Goal: Use online tool/utility: Use online tool/utility

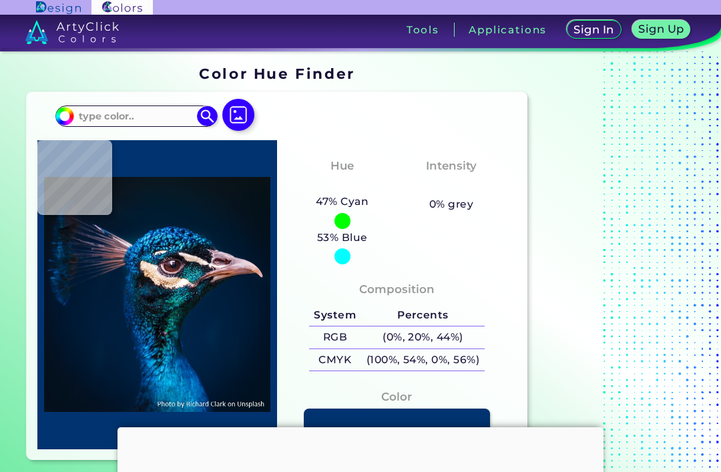
scroll to position [109, 0]
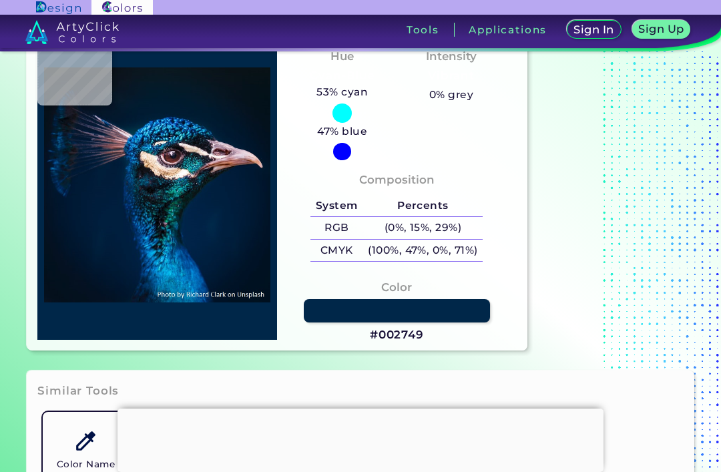
type input "#00264b"
type input "#00264B"
type input "#012346"
type input "#011e3e"
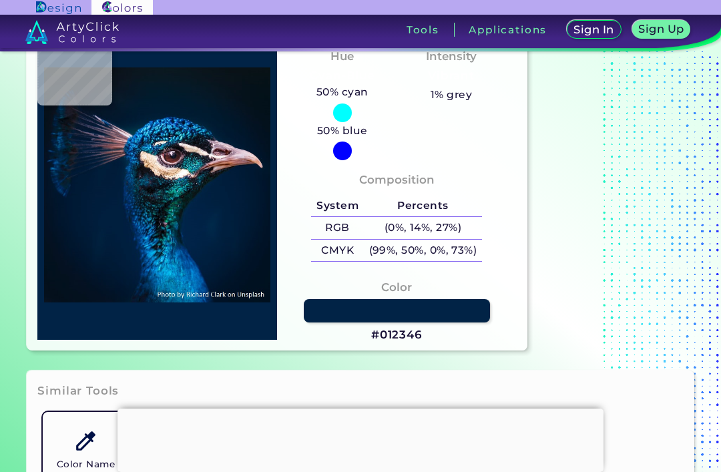
type input "#011E3E"
type input "#001d3d"
type input "#001D3D"
type input "#021d3b"
type input "#021D3B"
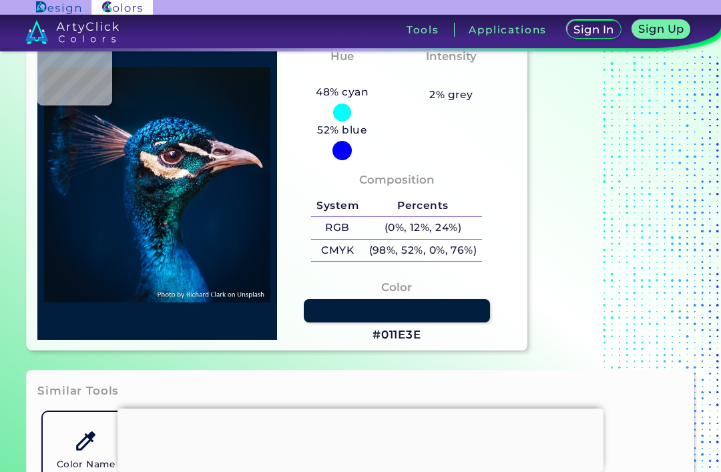
type input "#011c39"
type input "#011C39"
type input "#001b38"
type input "#001B38"
type input "#011a38"
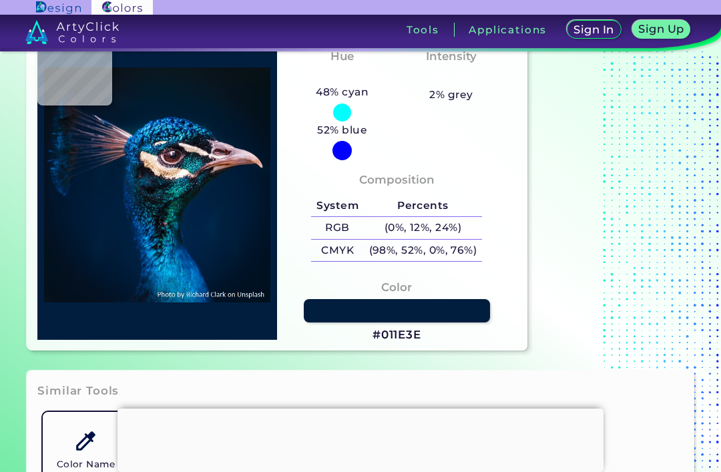
type input "#011A38"
type input "#001935"
type input "#011933"
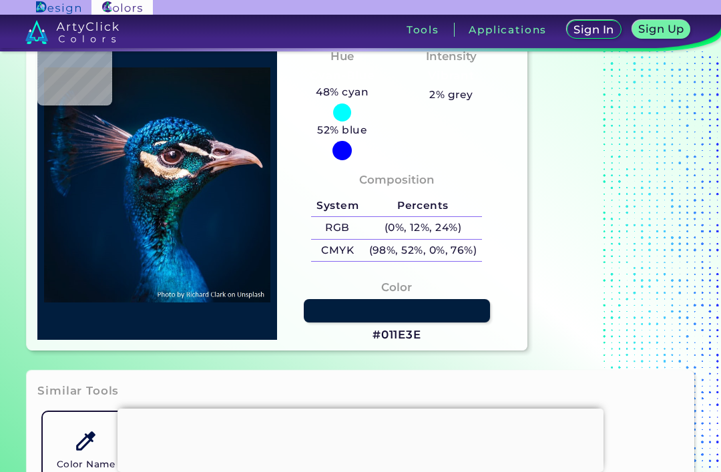
type input "#212e4a"
type input "#212E4A"
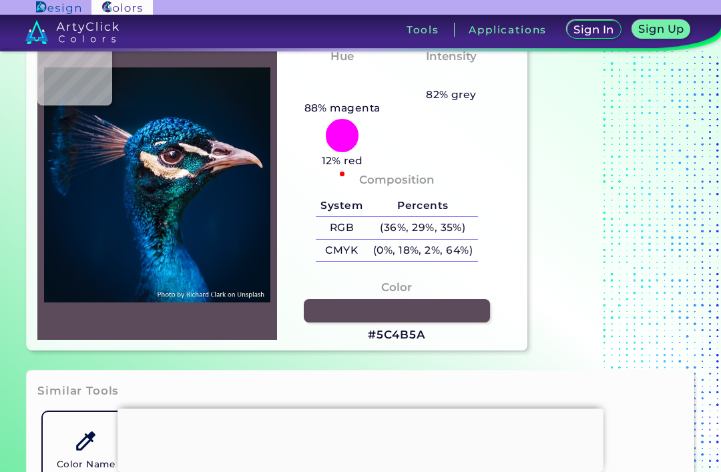
type input "#5c4b5a"
type input "#5C4B5A"
type input "#001e3a"
type input "#001E3A"
type input "#002340"
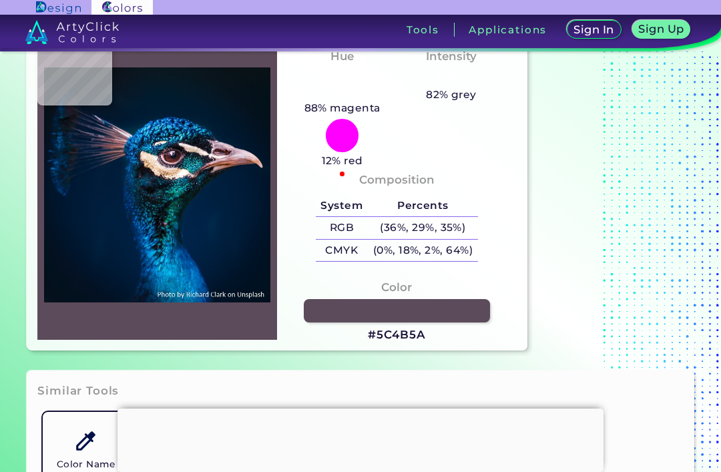
type input "#002340"
type input "#012847"
type input "#022a4b"
type input "#022A4B"
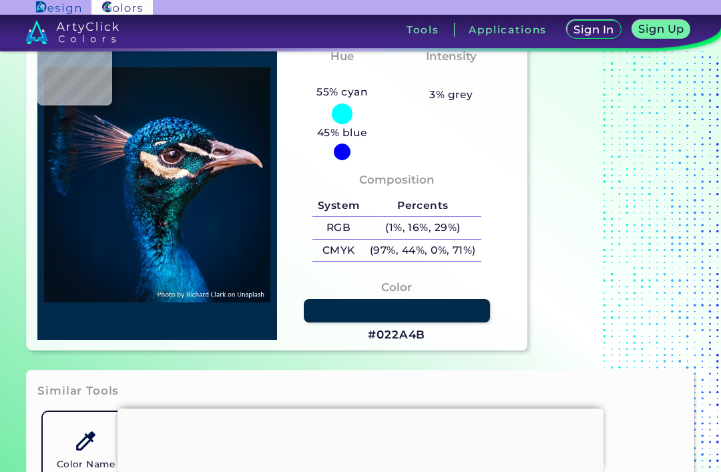
type input "#075f87"
type input "#075F87"
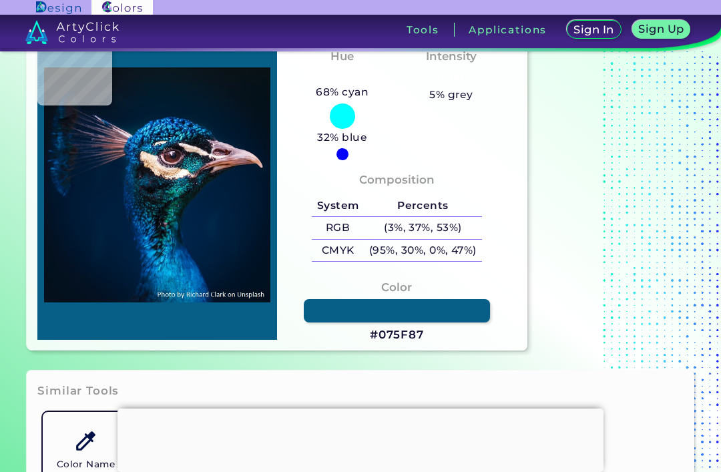
type input "#3b222b"
type input "#3B222B"
type input "#63536b"
type input "#63536B"
type input "#955b65"
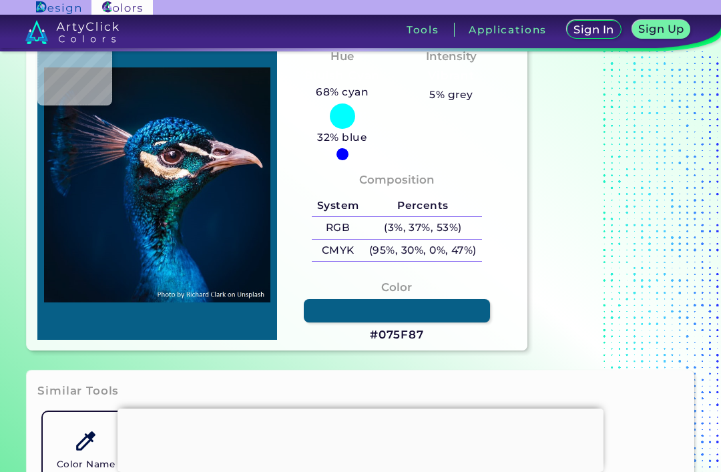
type input "#955B65"
type input "#735567"
type input "#e1c8b6"
type input "#E1C8B6"
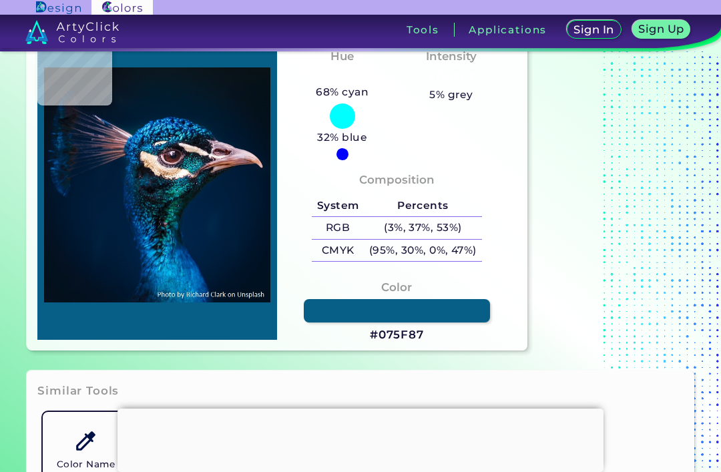
type input "#f8e6d5"
type input "#F8E6D5"
type input "#f7dbbf"
type input "#F7DBBF"
type input "#d4ae88"
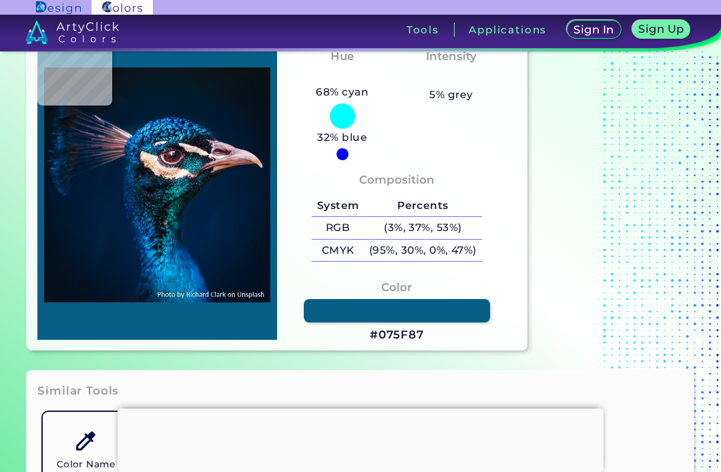
type input "#D4AE88"
type input "#b08466"
type input "#B08466"
type input "#ba8f6b"
type input "#BA8F6B"
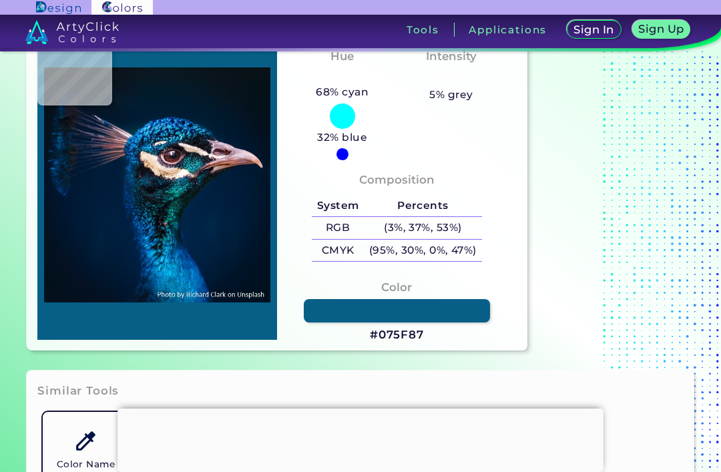
type input "#ceb5a4"
type input "#CEB5A4"
type input "#333b45"
type input "#333B45"
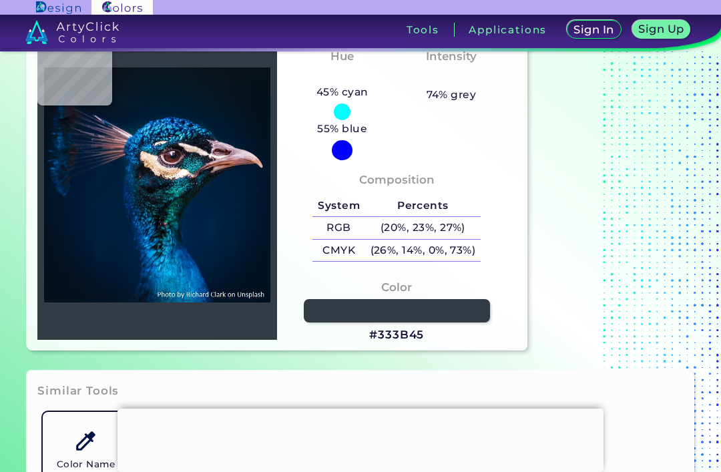
type input "#e7cdb6"
type input "#E7CDB6"
type input "#f6e5d1"
type input "#F6E5D1"
type input "#f6e7ce"
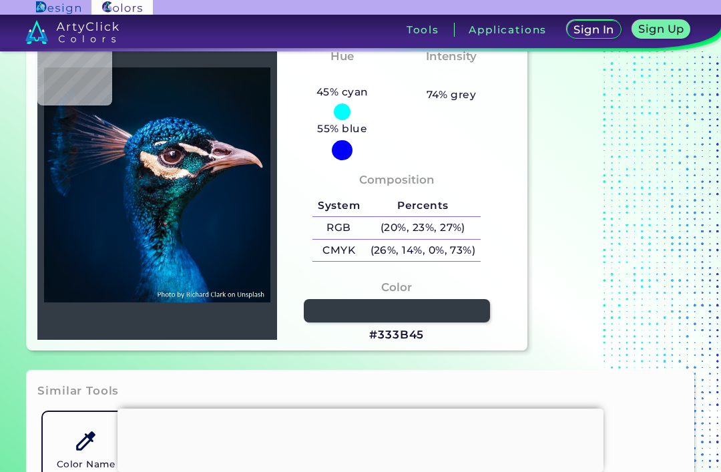
type input "#F6E7CE"
type input "#f5dbc3"
type input "#F5DBC3"
type input "#fadcc0"
type input "#FADCC0"
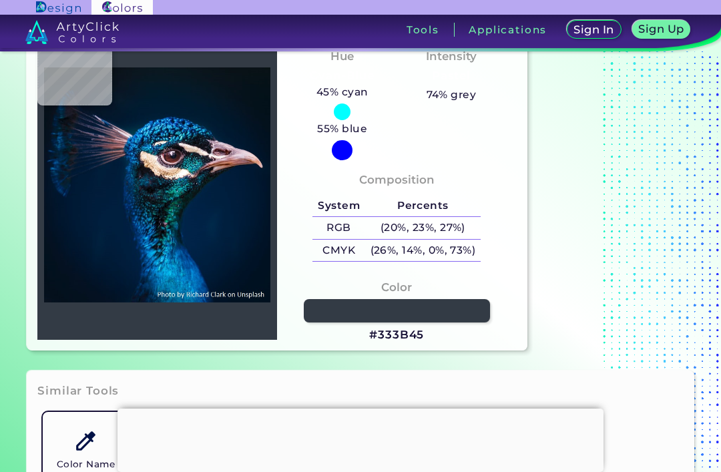
type input "#fddac6"
type input "#FDDAC6"
type input "#09222f"
type input "#09222F"
type input "#173b4b"
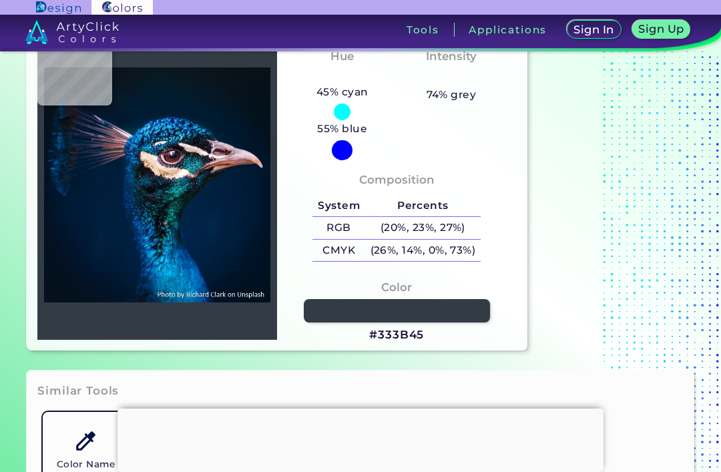
type input "#173B4B"
type input "#011b22"
type input "#011B22"
type input "#083a42"
type input "#083A42"
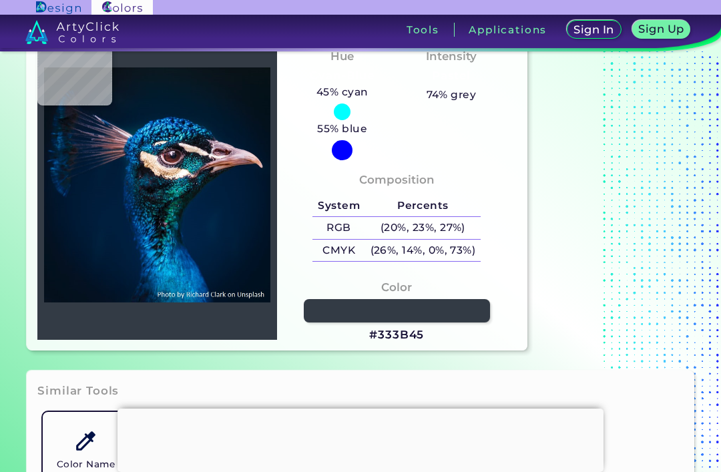
type input "#001f27"
type input "#001F27"
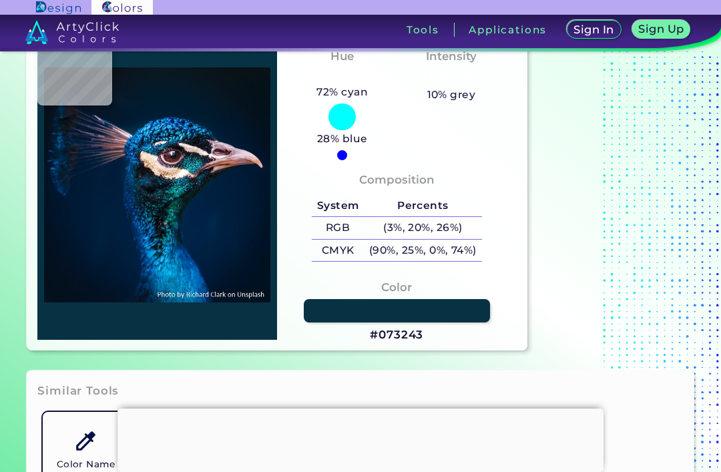
type input "#073243"
type input "#081519"
type input "#0a0c11"
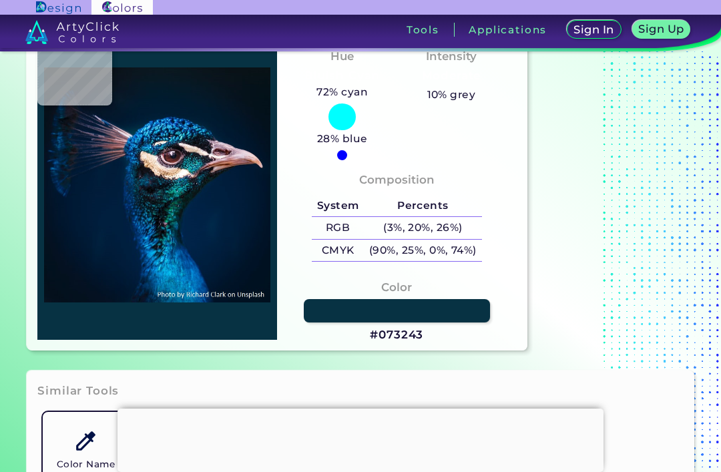
type input "#0A0C11"
type input "#1a2f40"
type input "#1A2F40"
type input "#0c1b29"
type input "#0C1B29"
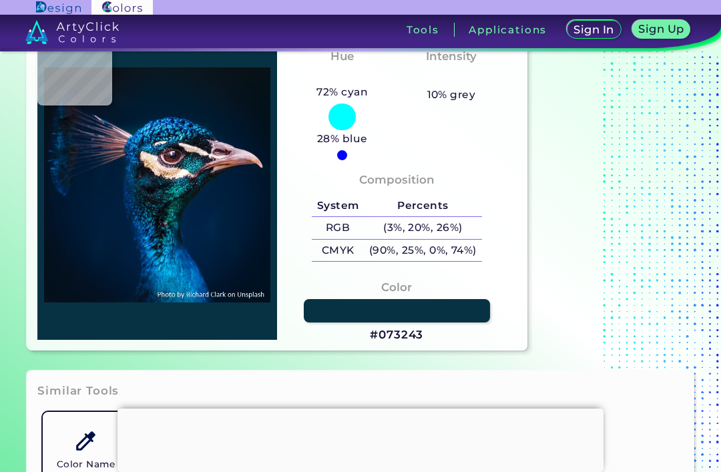
type input "#052e4a"
type input "#052E4A"
type input "#15212f"
type input "#15212F"
type input "#20263c"
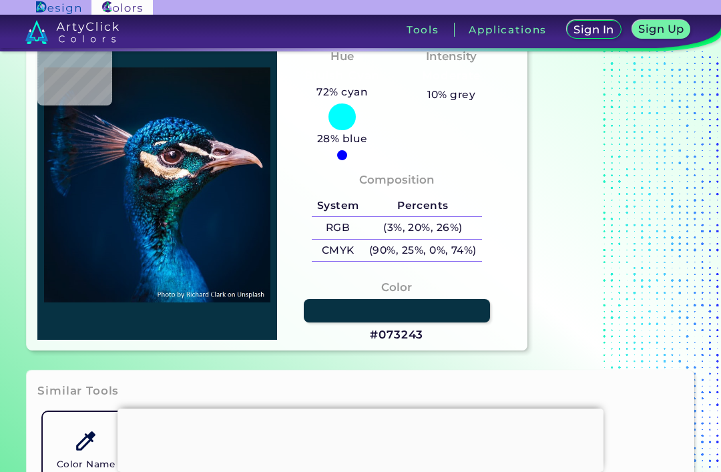
type input "#20263C"
type input "#055680"
type input "#075f80"
type input "#075F80"
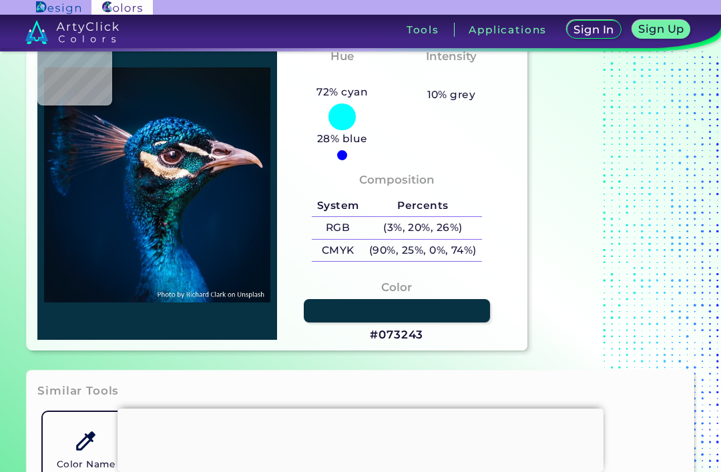
type input "#054870"
type input "#02476e"
type input "#02476E"
type input "#17344a"
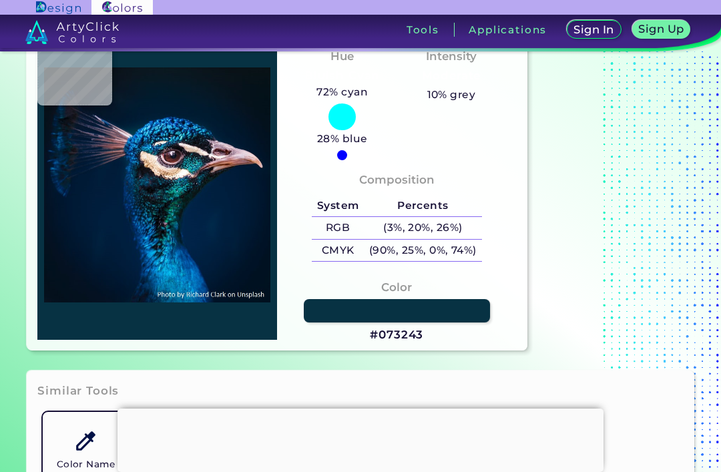
type input "#17344A"
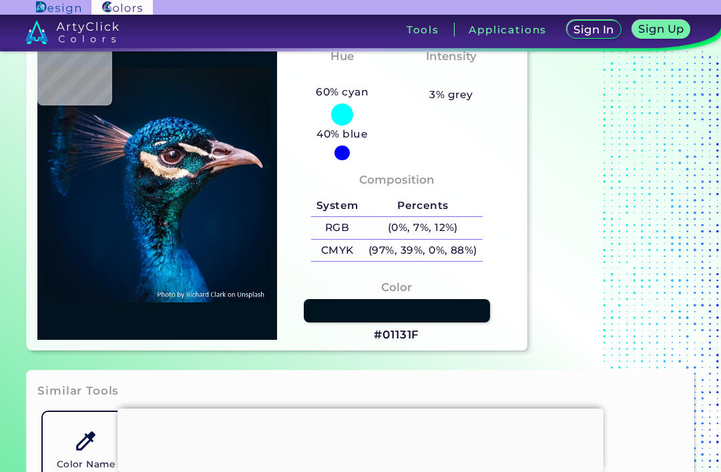
type input "#01131f"
type input "#01131F"
type input "#091e2d"
type input "#091E2D"
type input "#02414c"
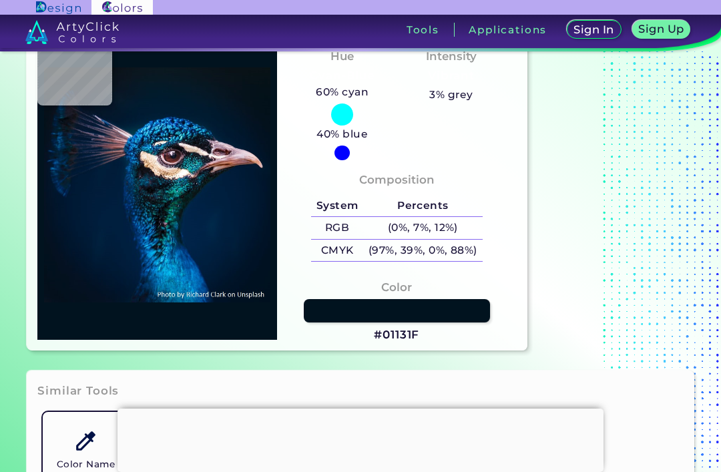
type input "#02414C"
type input "#1c9c8e"
type input "#1C9C8E"
type input "#094c5b"
type input "#094C5B"
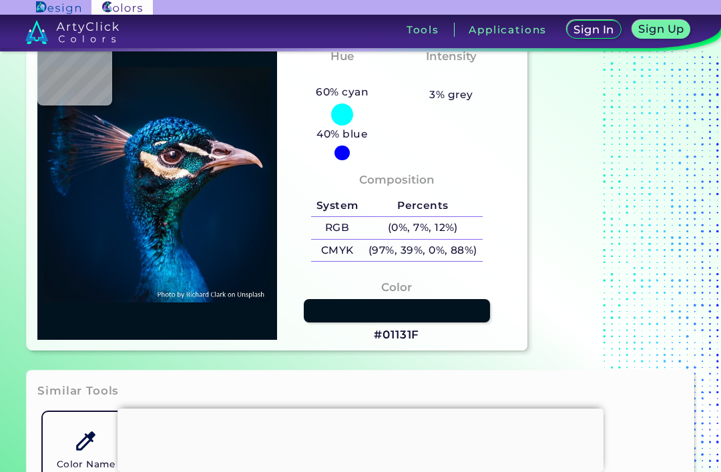
type input "#026e7b"
type input "#026E7B"
type input "#002030"
type input "#134247"
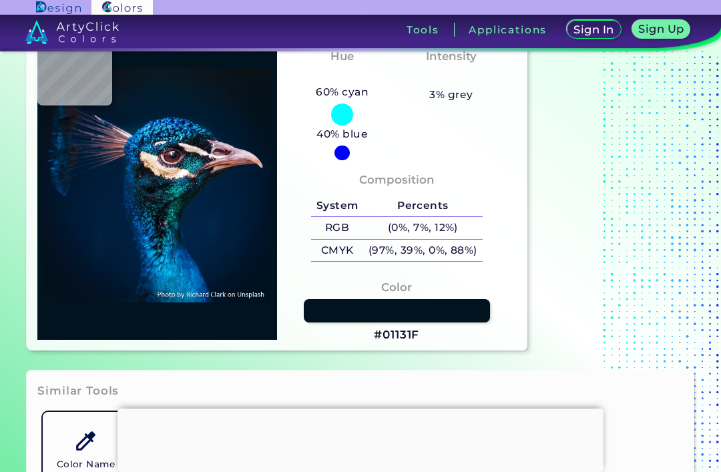
type input "#134247"
type input "#032938"
type input "#00222e"
type input "#00222E"
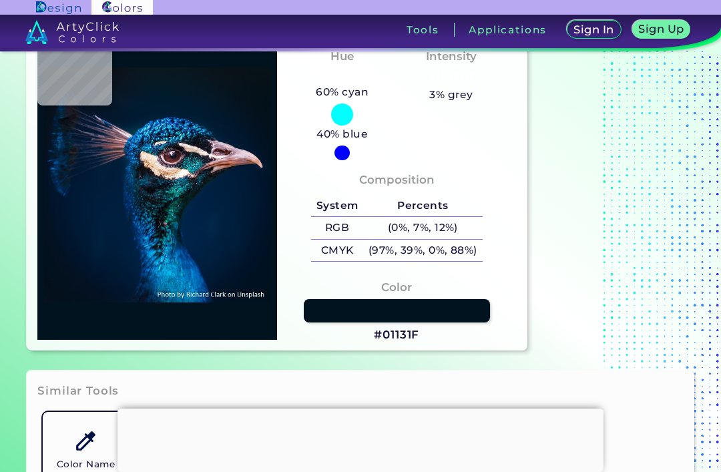
type input "#0a2534"
type input "#0A2534"
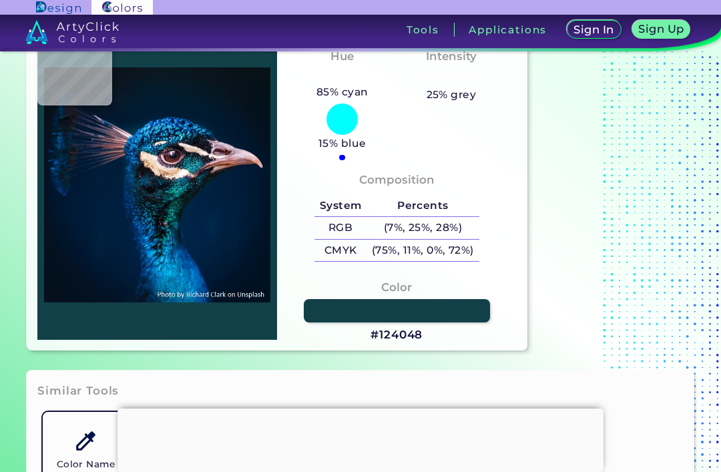
type input "#124048"
type input "#003f47"
type input "#003F47"
type input "#044a4c"
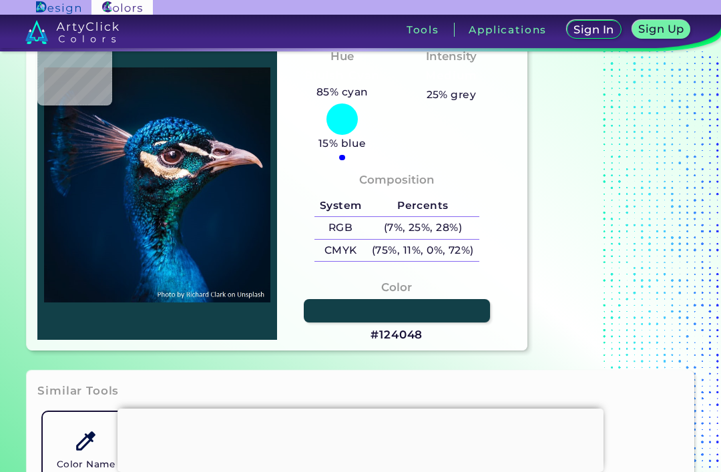
type input "#044A4C"
type input "#061b24"
type input "#061B24"
type input "#002327"
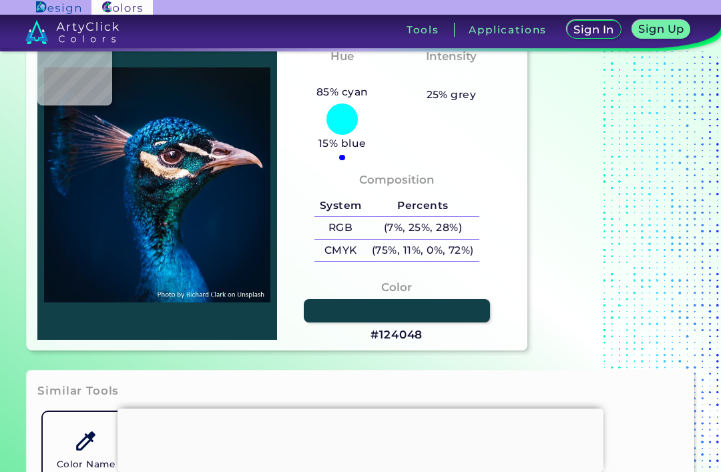
type input "#1c4a4a"
type input "#1C4A4A"
type input "#10373f"
type input "#10373F"
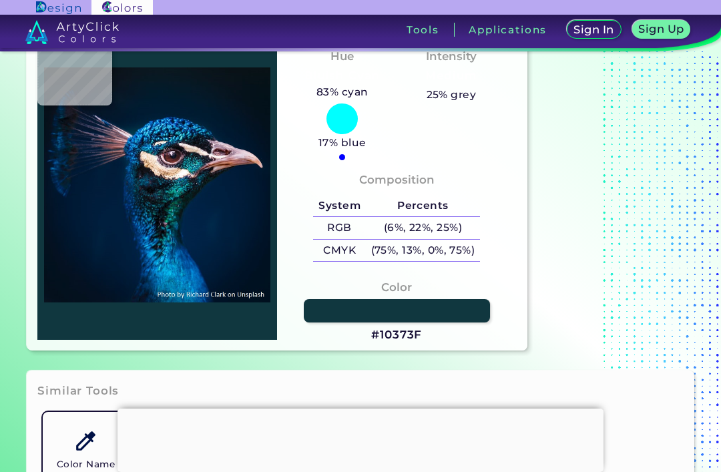
type input "#09242f"
type input "#09242F"
type input "#001620"
type input "#071924"
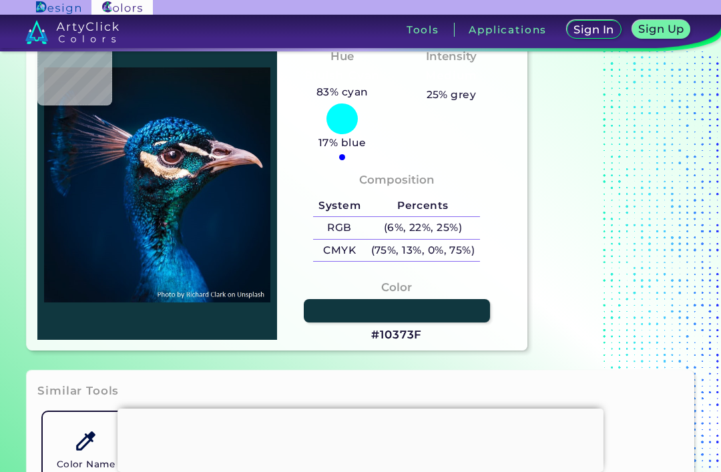
type input "#071924"
type input "#0b141e"
type input "#0B141E"
type input "#14303a"
type input "#14303A"
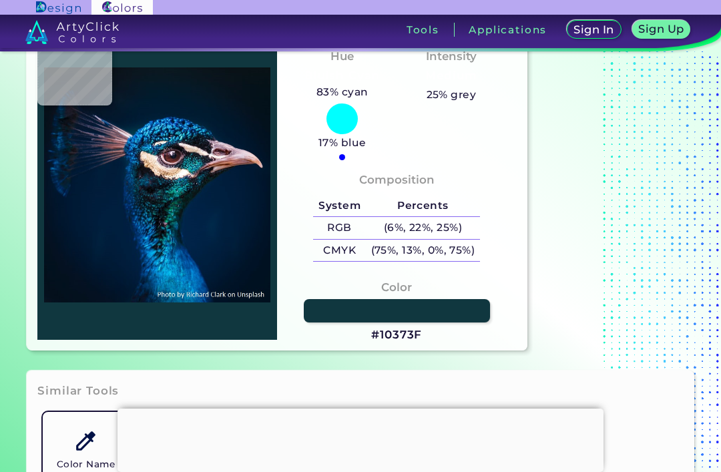
type input "#0c2834"
type input "#0C2834"
type input "#13232f"
type input "#13232F"
type input "#0c3d4b"
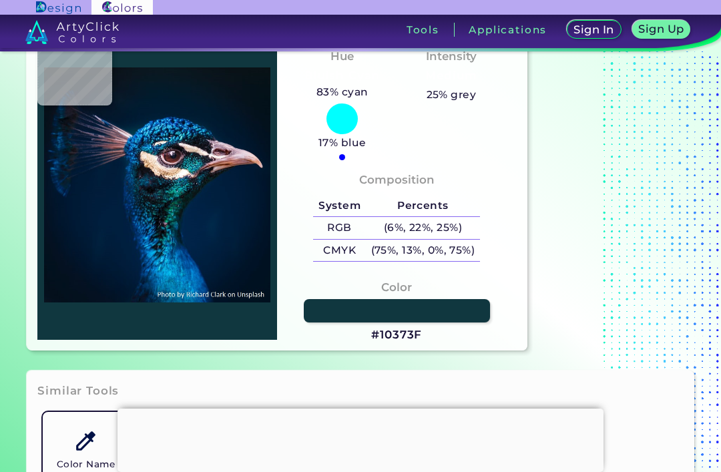
type input "#0C3D4B"
type input "#02131a"
type input "#02131A"
type input "#113c43"
type input "#113C43"
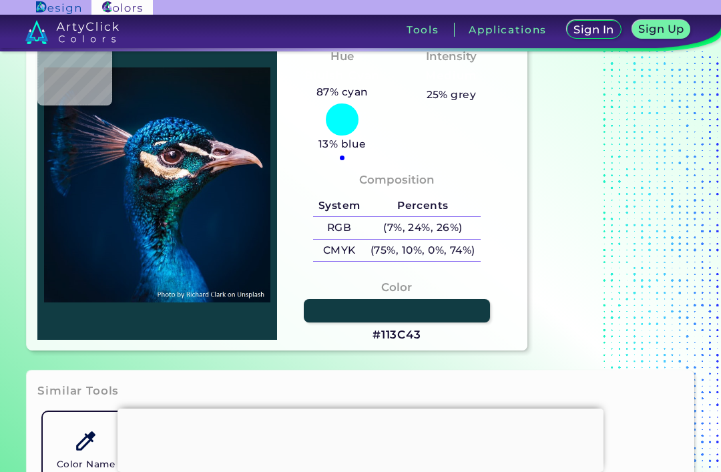
type input "#128369"
type input "#035452"
type input "#033339"
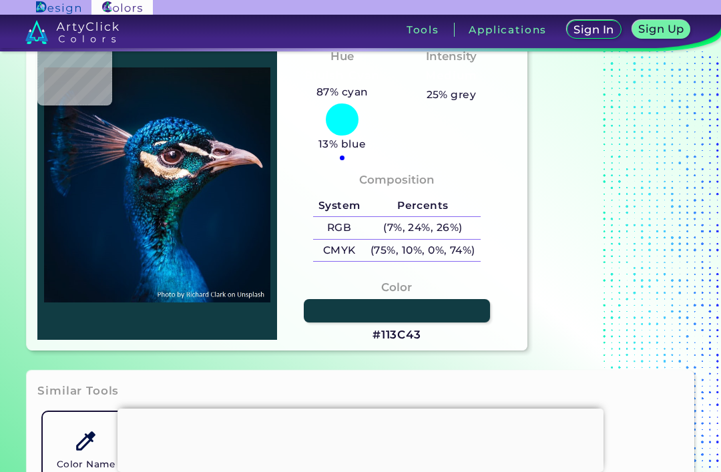
type input "#033339"
type input "#095a58"
type input "#095A58"
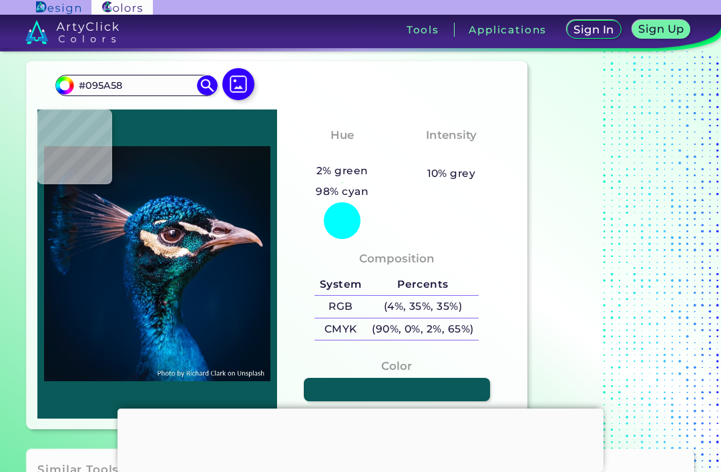
type input "#533a4f"
type input "#533A4F"
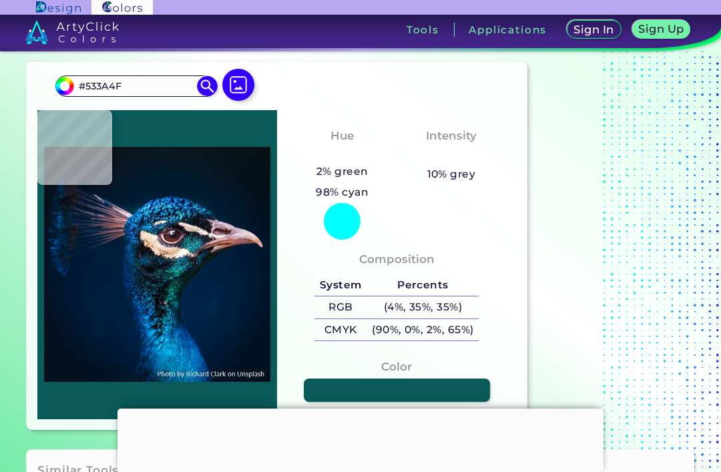
type input "#81707f"
type input "#81707F"
type input "#fdf3e8"
type input "#FDF3E8"
type input "#e8d7c6"
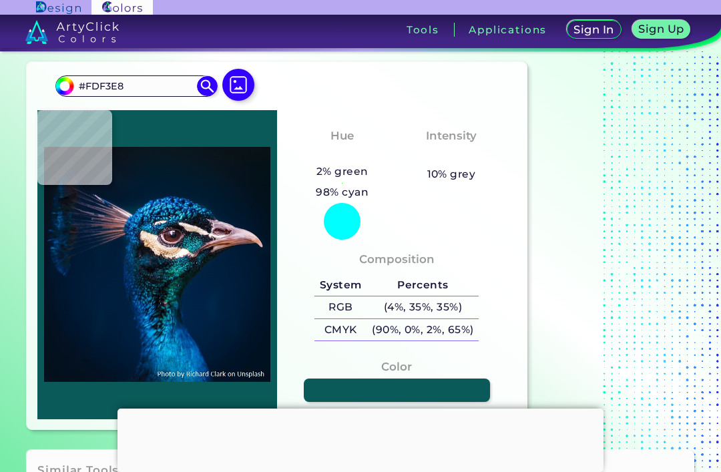
type input "#E8D7C6"
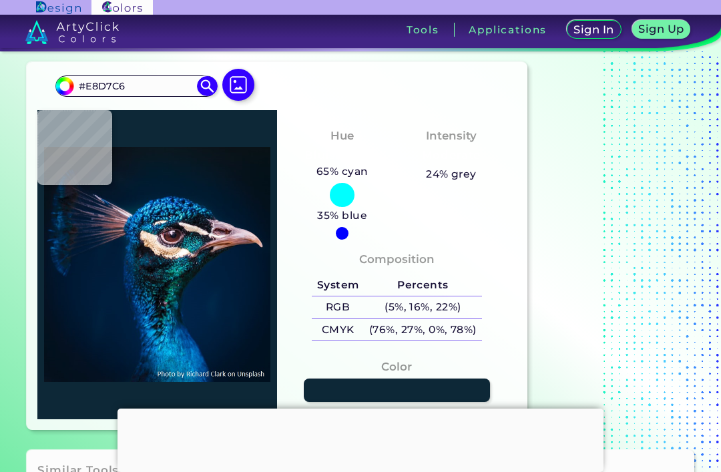
type input "#0d2837"
type input "#0D2837"
type input "#005d9e"
type input "#005D9E"
type input "#2084d9"
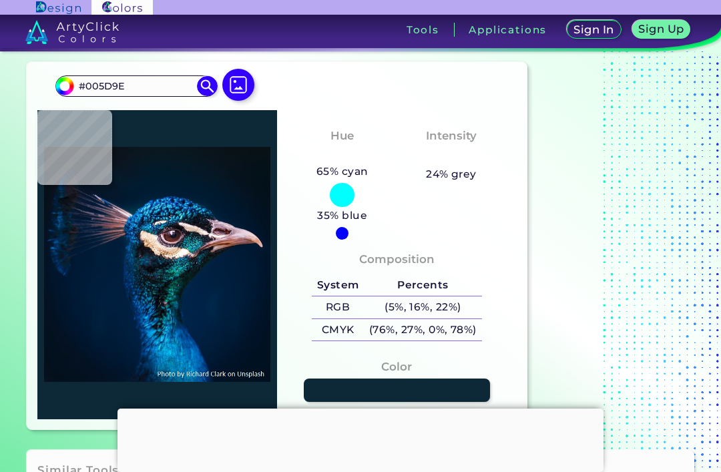
type input "#2084D9"
type input "#1796e0"
type input "#1796E0"
type input "#1077bf"
type input "#1077BF"
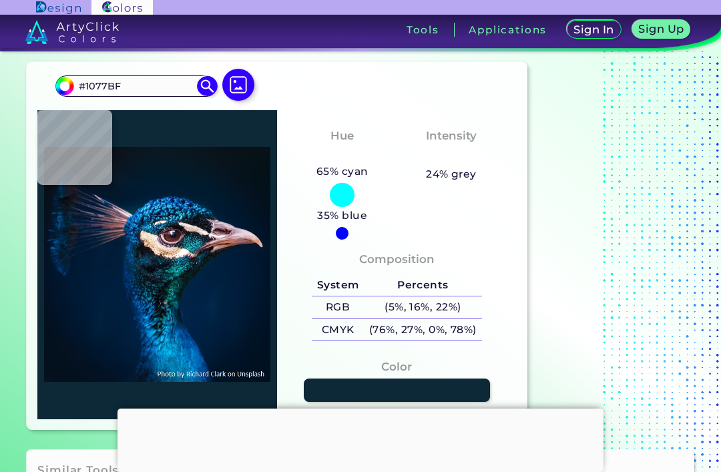
type input "#001f46"
type input "#001F46"
type input "#1395bf"
type input "#1395BF"
type input "#1e99c5"
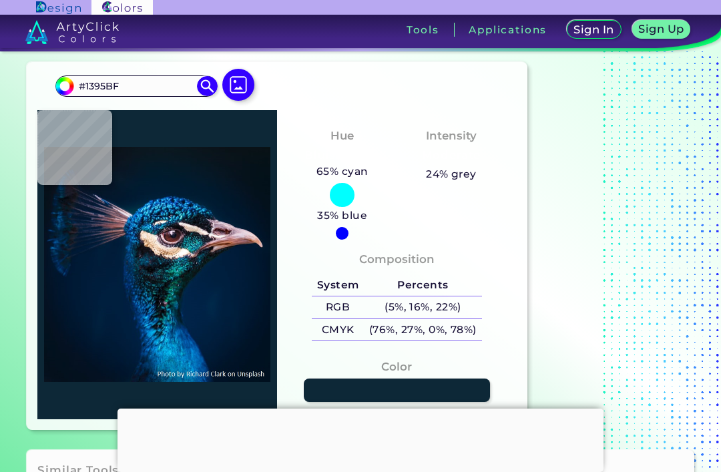
type input "#1E99C5"
type input "#0581b8"
type input "#0581B8"
type input "#687f8e"
type input "#687F8E"
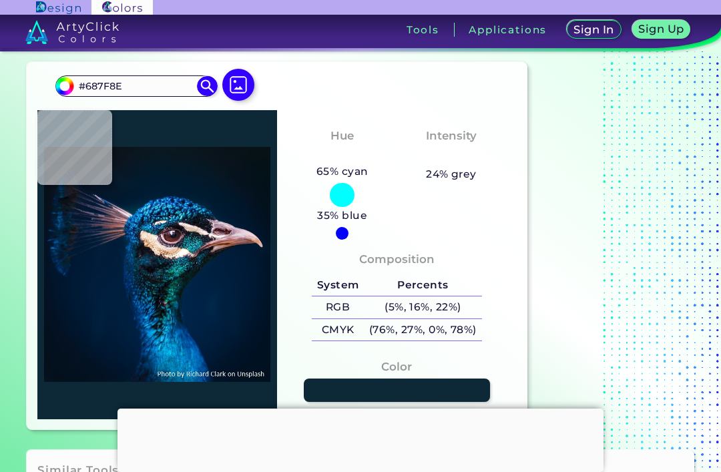
type input "#002436"
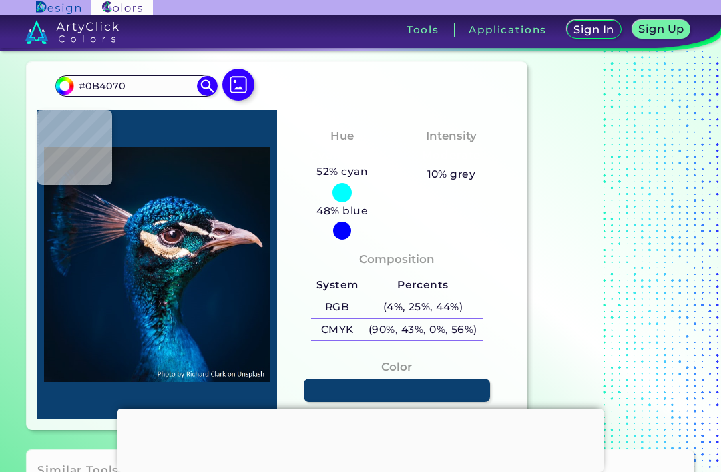
click at [70, 93] on img at bounding box center [65, 86] width 20 height 20
click at [61, 90] on input "#0b4070" at bounding box center [63, 84] width 17 height 17
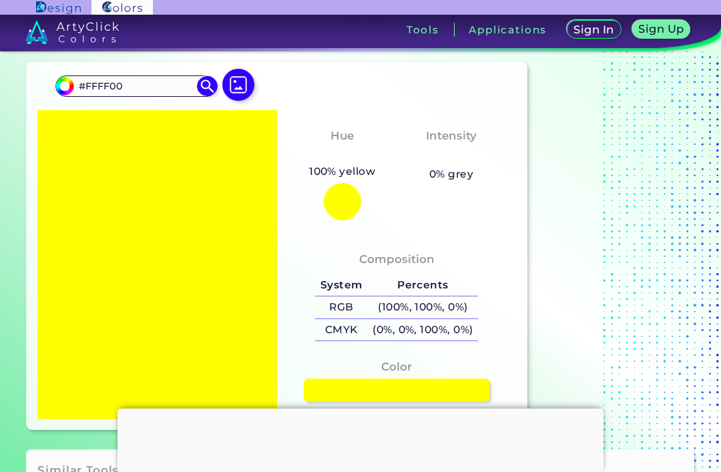
click at [57, 82] on input "#ffff00" at bounding box center [63, 84] width 17 height 17
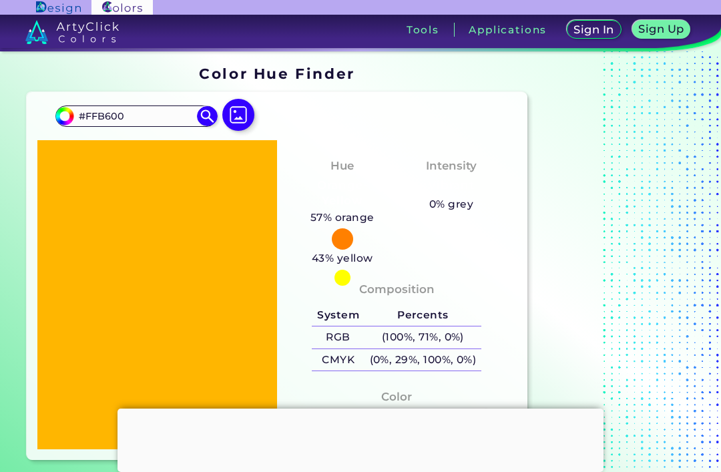
scroll to position [0, 0]
click at [84, 111] on input "#FFB600" at bounding box center [136, 116] width 124 height 18
click at [63, 110] on input "#ffb600" at bounding box center [63, 114] width 17 height 17
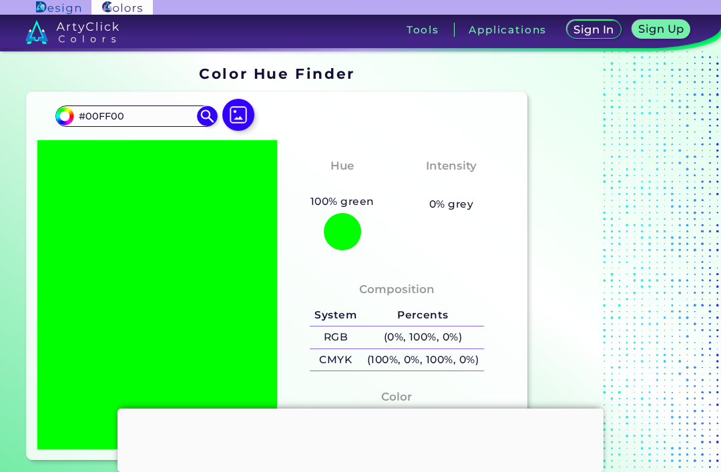
click at [64, 109] on input "#00ff00" at bounding box center [63, 114] width 17 height 17
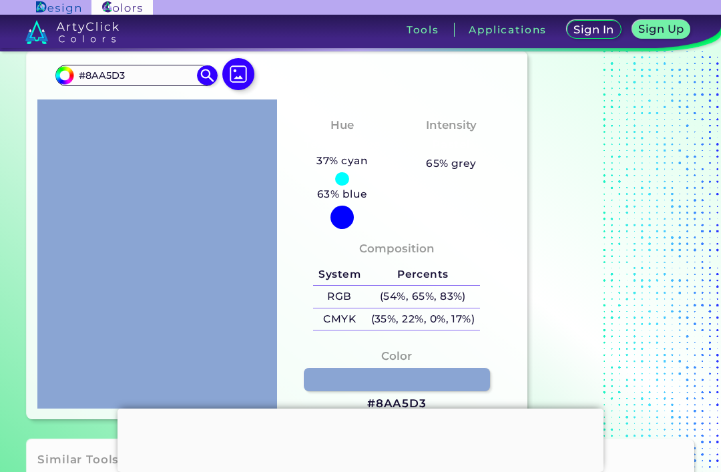
click at [353, 224] on div "63% blue" at bounding box center [342, 207] width 61 height 43
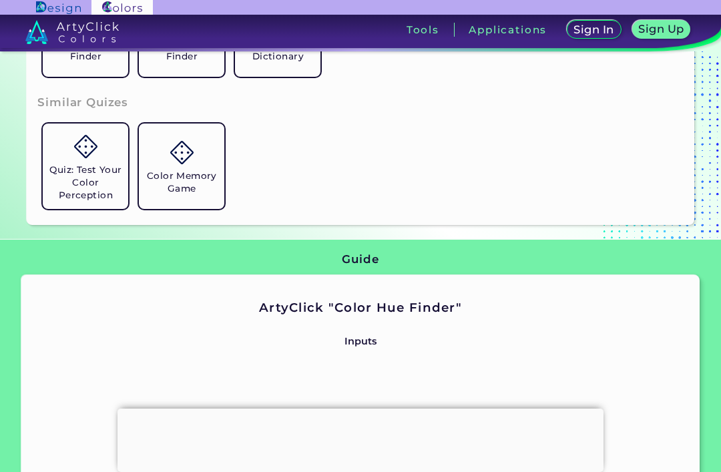
scroll to position [506, 0]
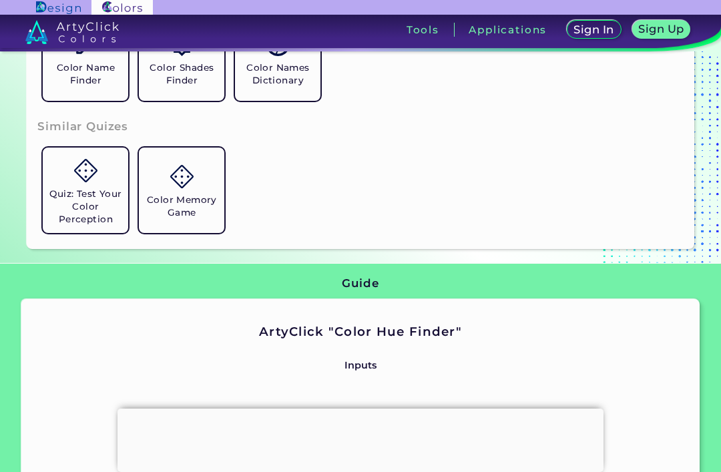
click at [124, 238] on link "Quiz: Test Your Color Perception" at bounding box center [85, 190] width 96 height 96
